Goal: Information Seeking & Learning: Learn about a topic

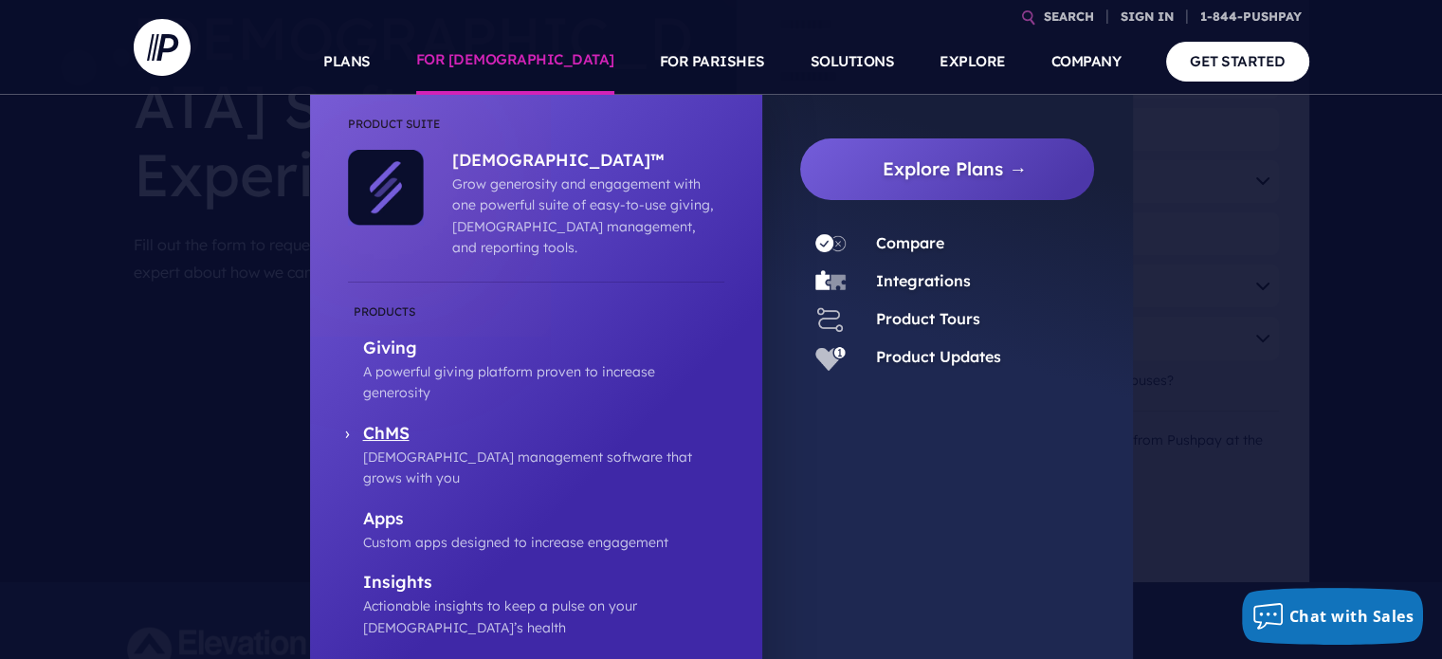
scroll to position [284, 0]
click at [395, 338] on p "Giving" at bounding box center [543, 350] width 361 height 24
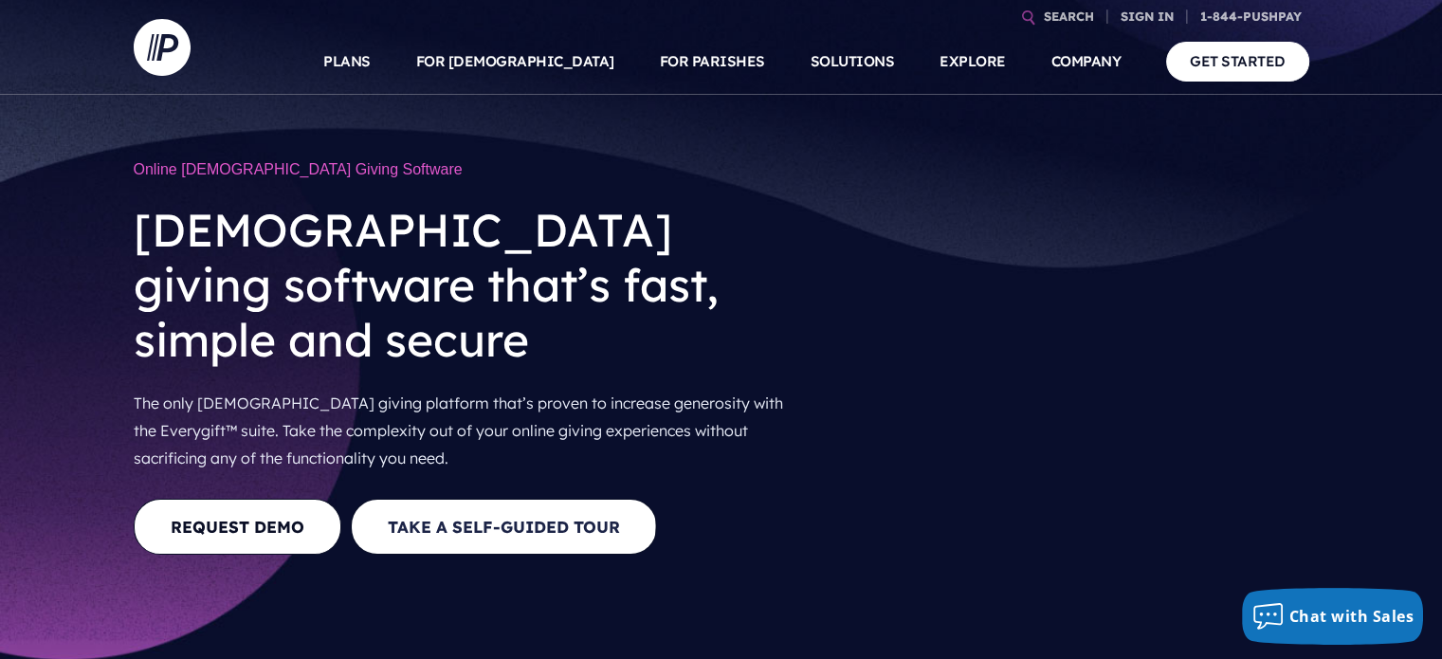
click at [539, 499] on button "Take a Self-guided Tour" at bounding box center [504, 527] width 306 height 56
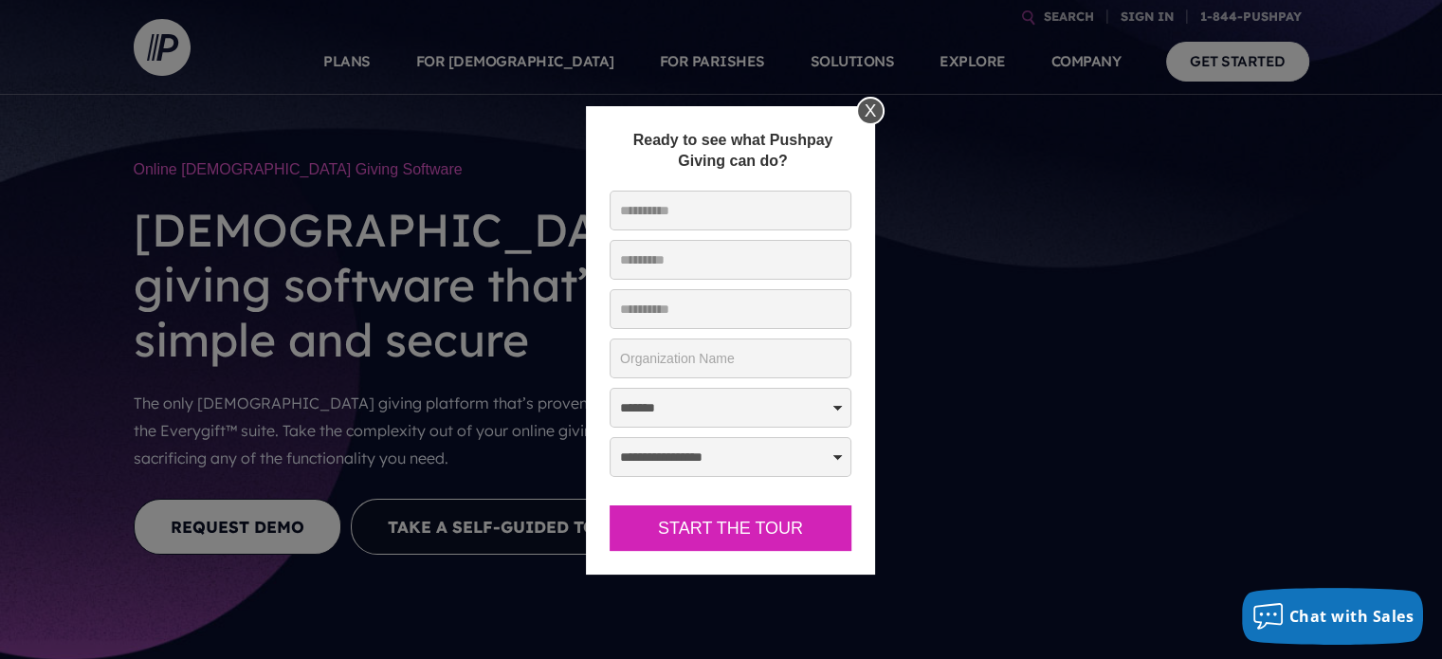
click at [869, 109] on div "X" at bounding box center [870, 111] width 28 height 28
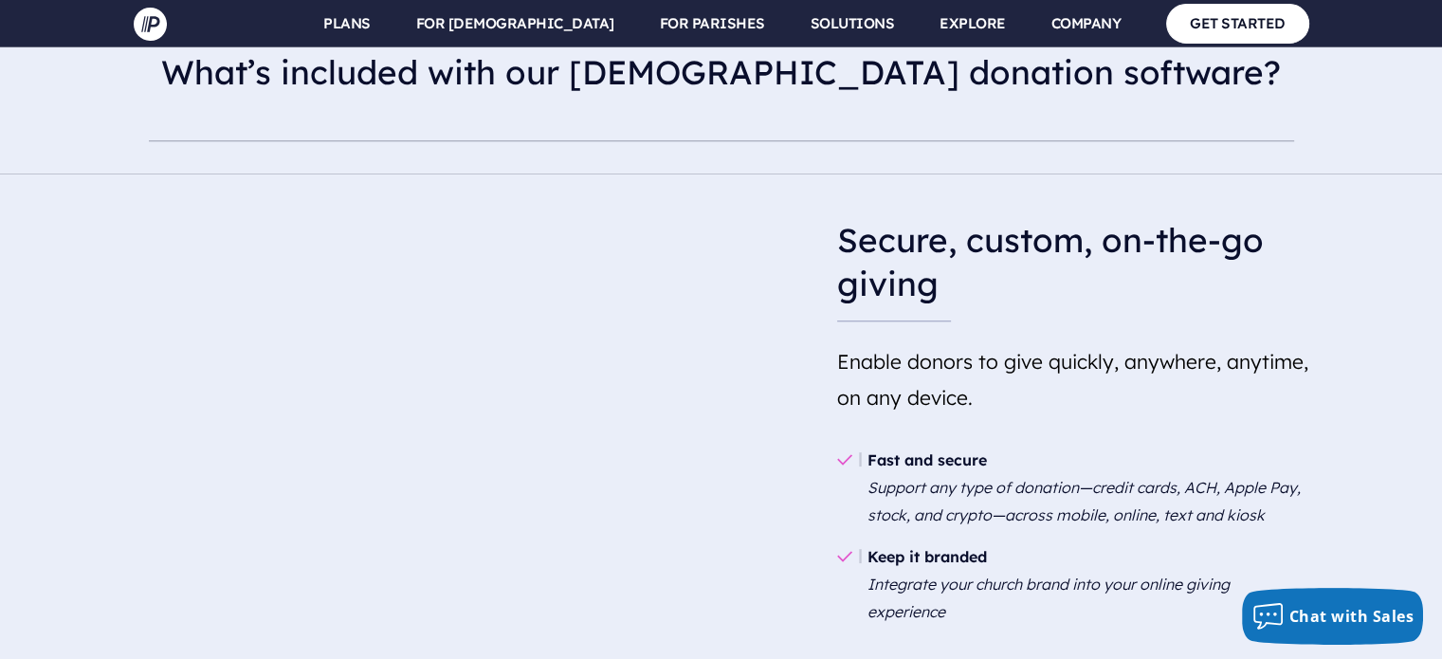
scroll to position [1707, 0]
